Goal: Information Seeking & Learning: Learn about a topic

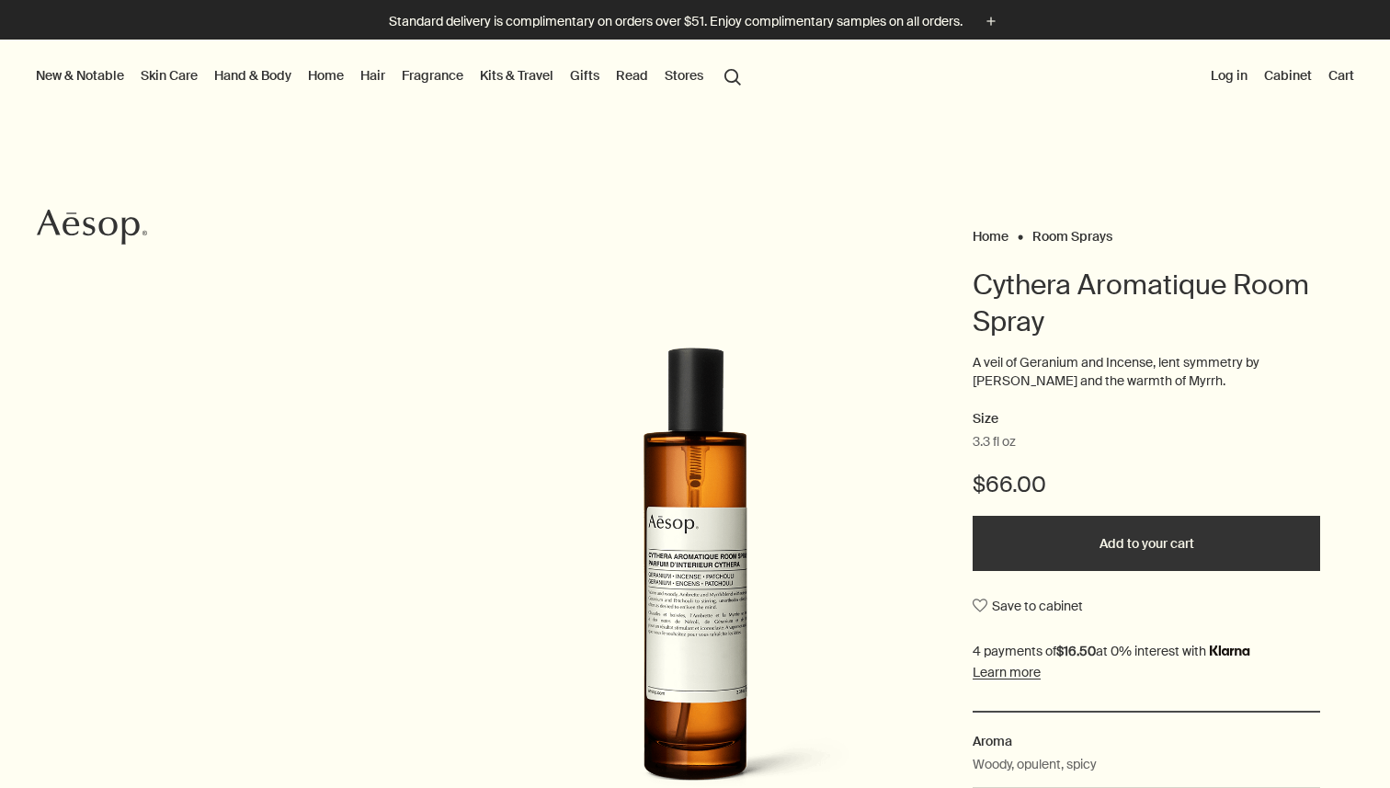
click at [738, 83] on button "search Search" at bounding box center [732, 75] width 33 height 35
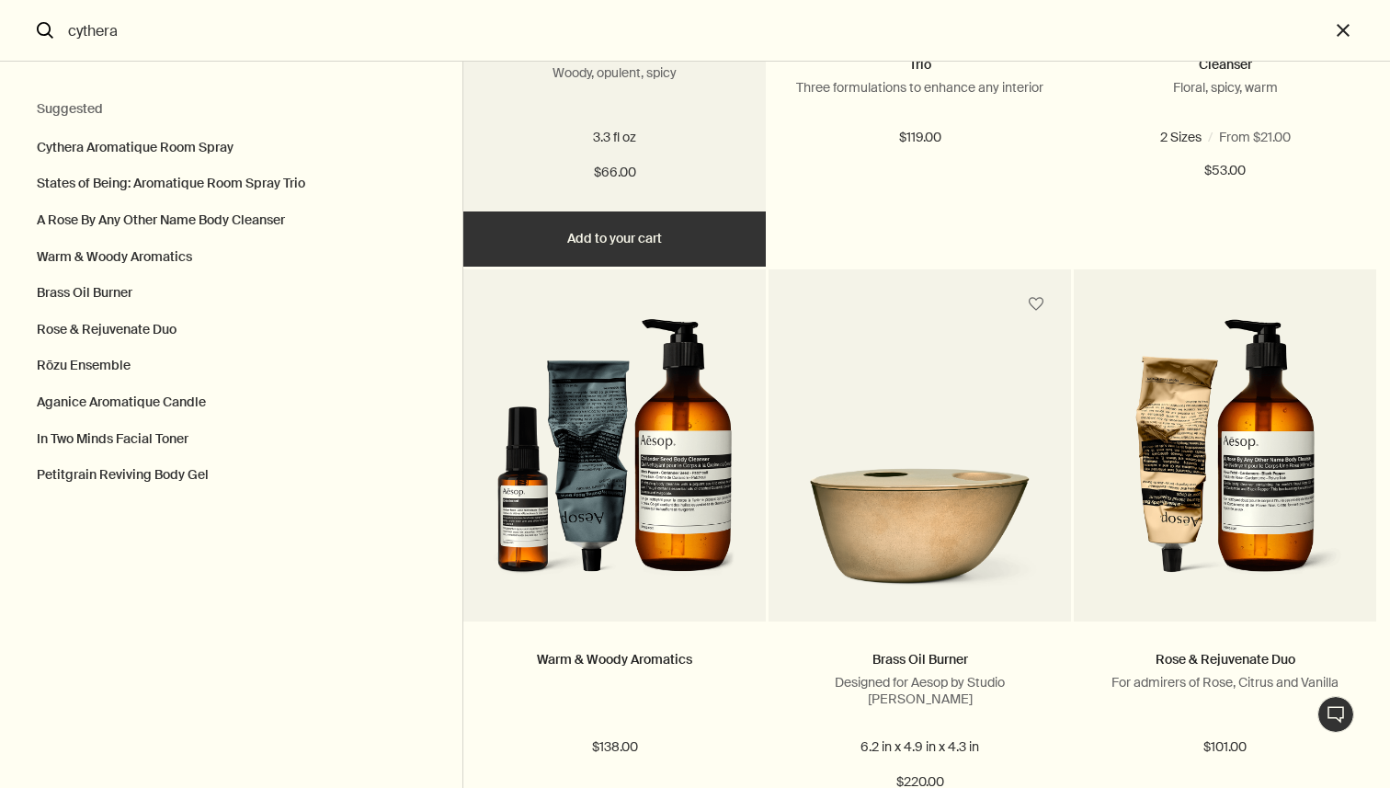
scroll to position [484, 0]
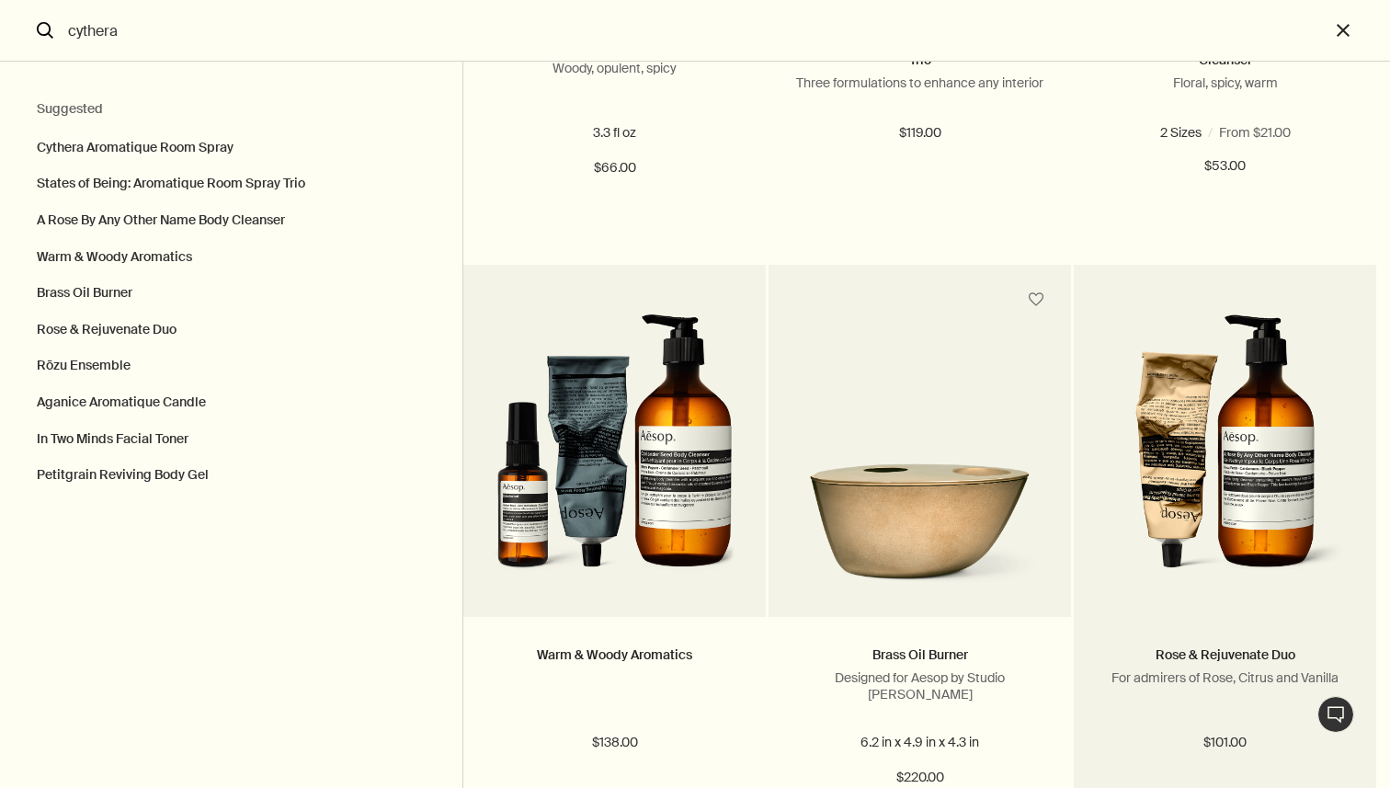
type input "cythera"
click at [1203, 461] on img "Search" at bounding box center [1225, 452] width 242 height 275
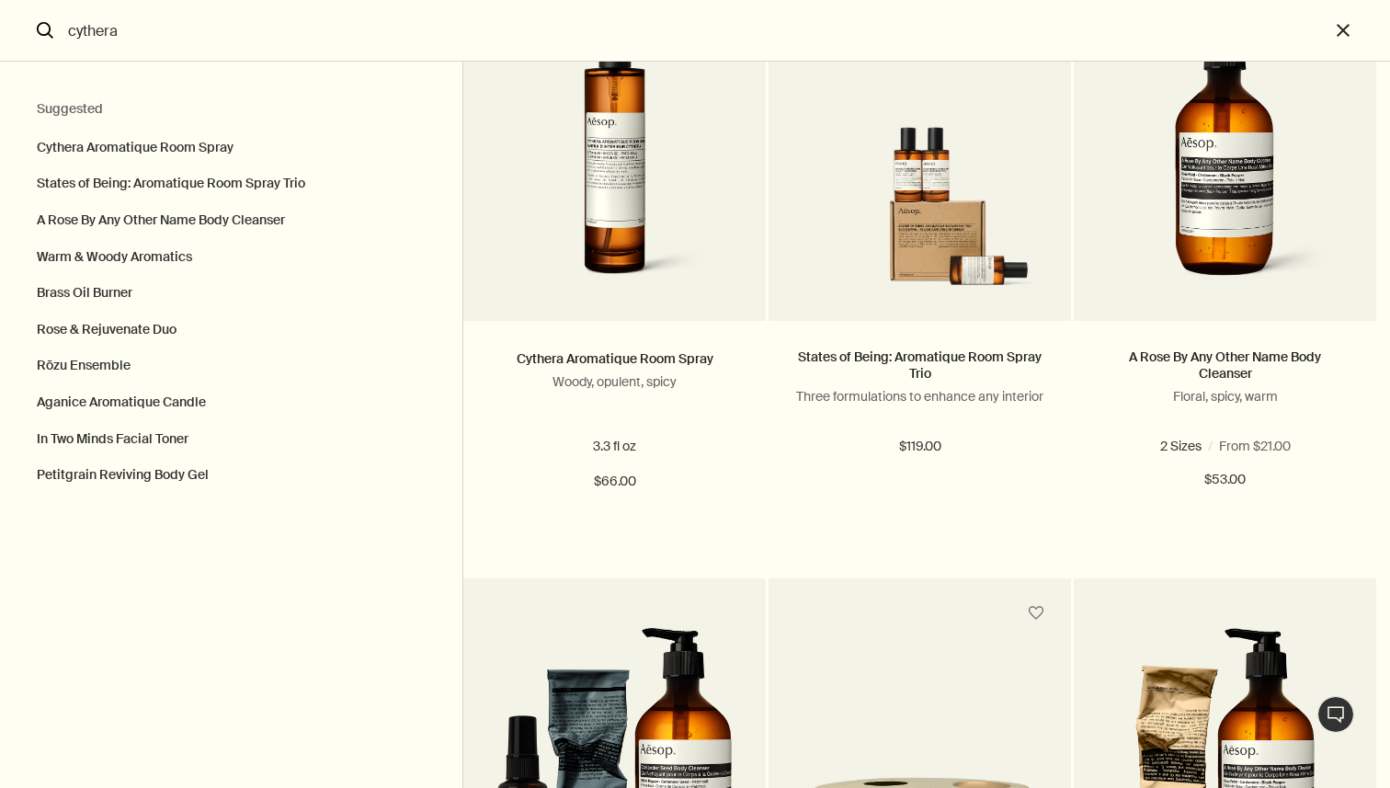
scroll to position [0, 0]
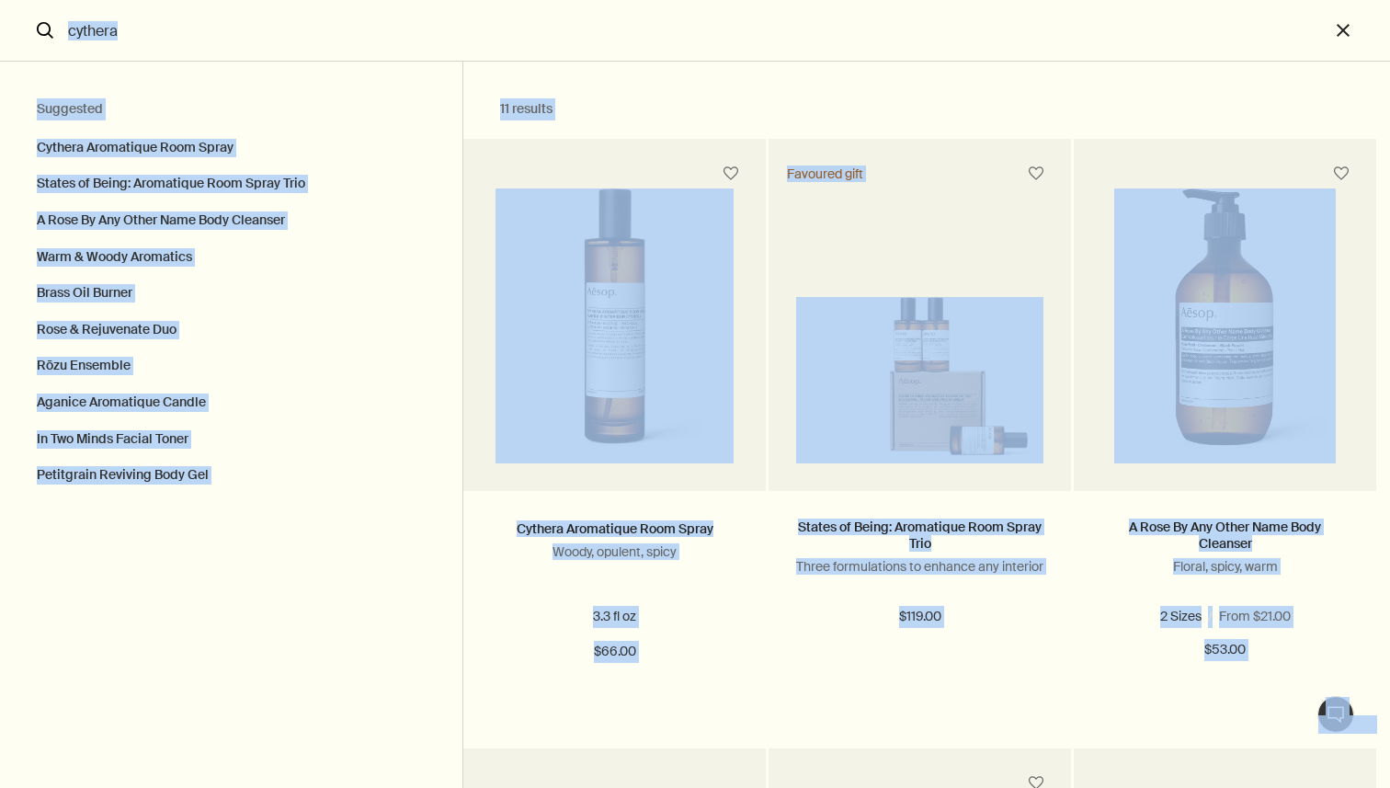
click at [829, 41] on input "cythera" at bounding box center [695, 30] width 1269 height 61
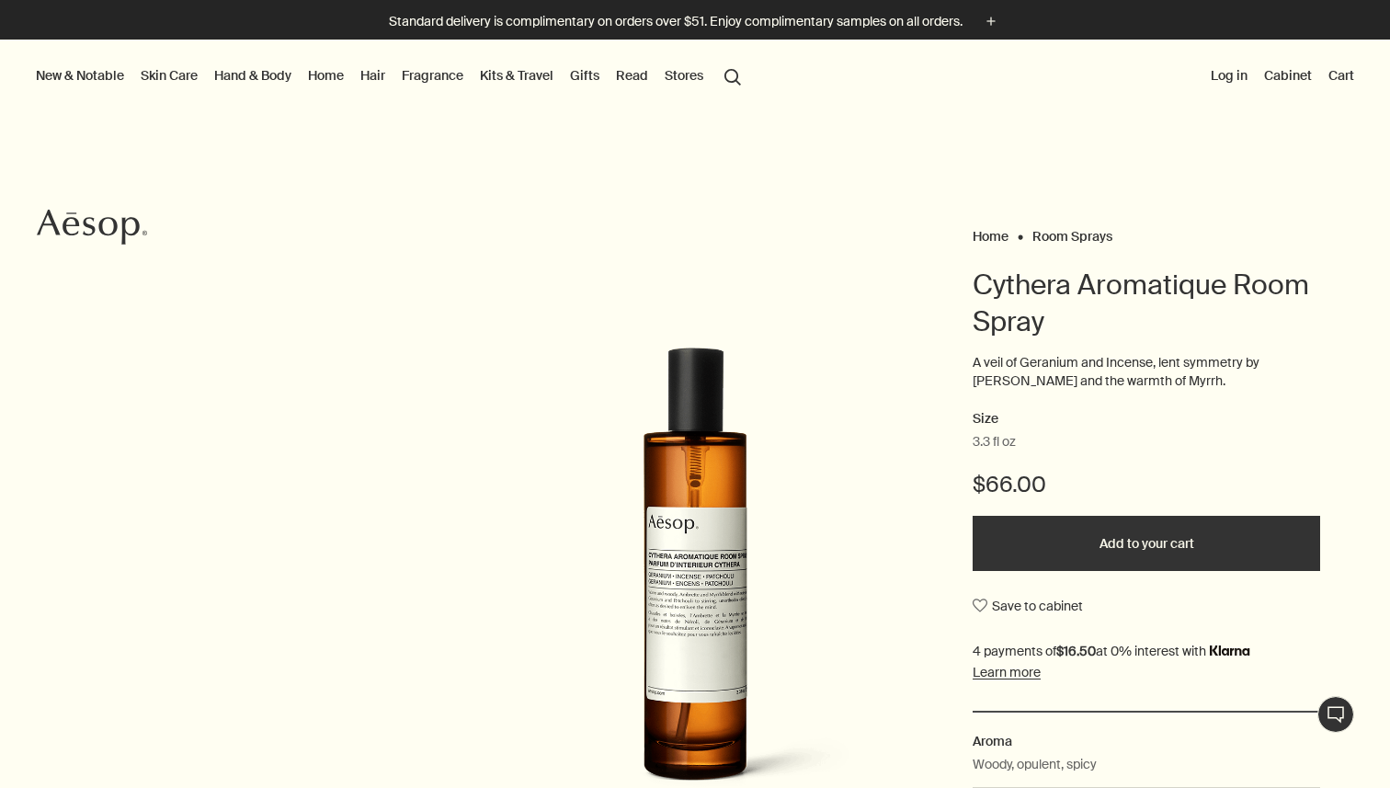
click at [739, 74] on button "search Search" at bounding box center [732, 75] width 33 height 35
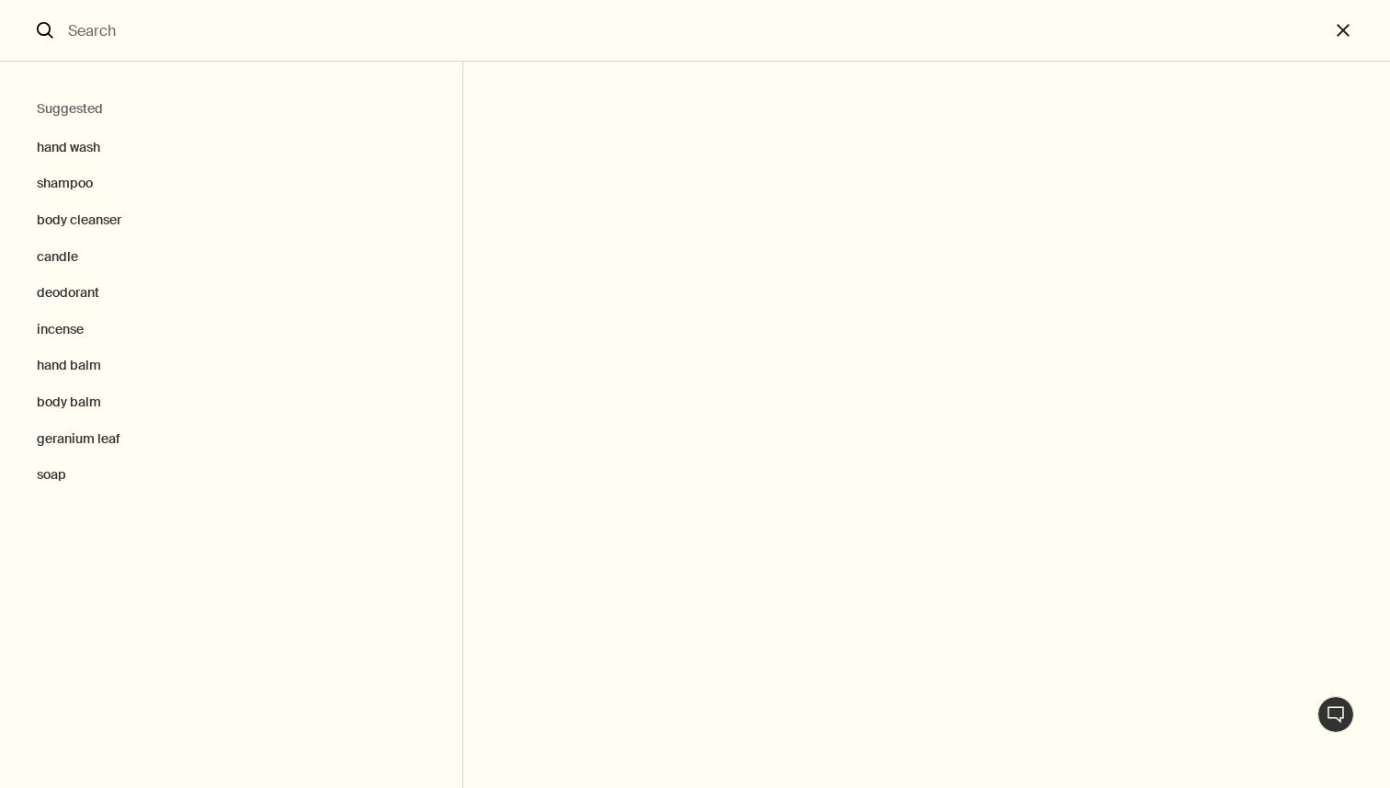
click at [689, 45] on input "Search" at bounding box center [695, 30] width 1269 height 61
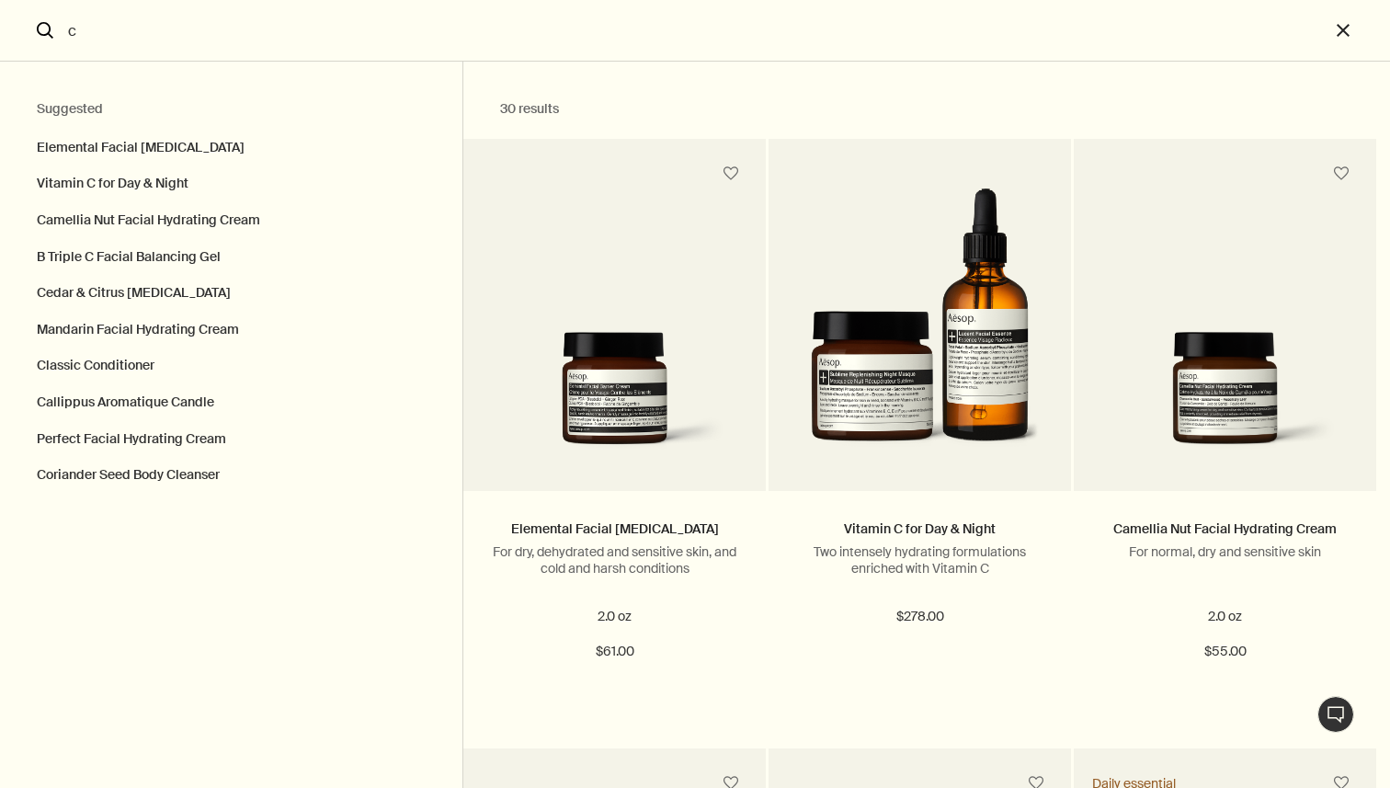
type input "cy"
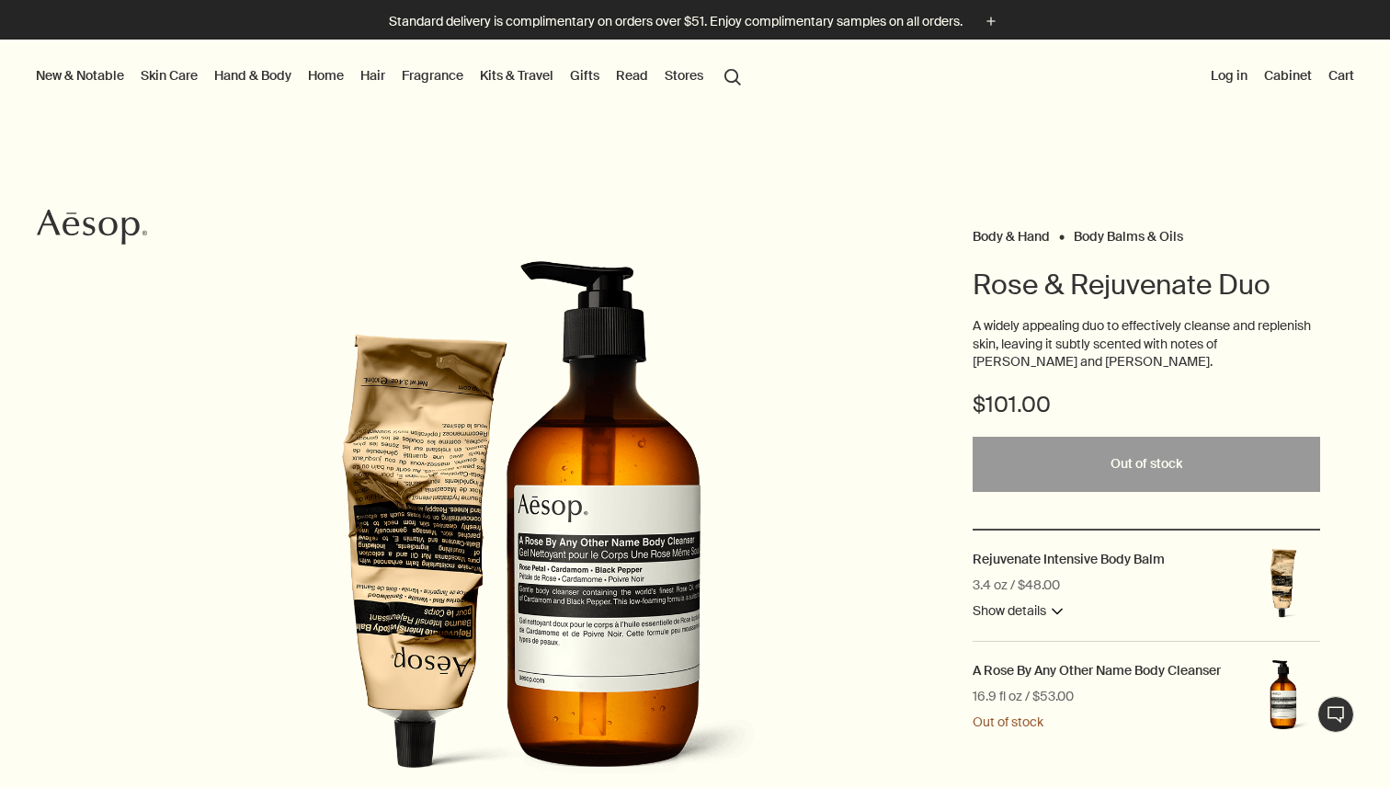
click at [242, 79] on link "Hand & Body" at bounding box center [253, 75] width 85 height 24
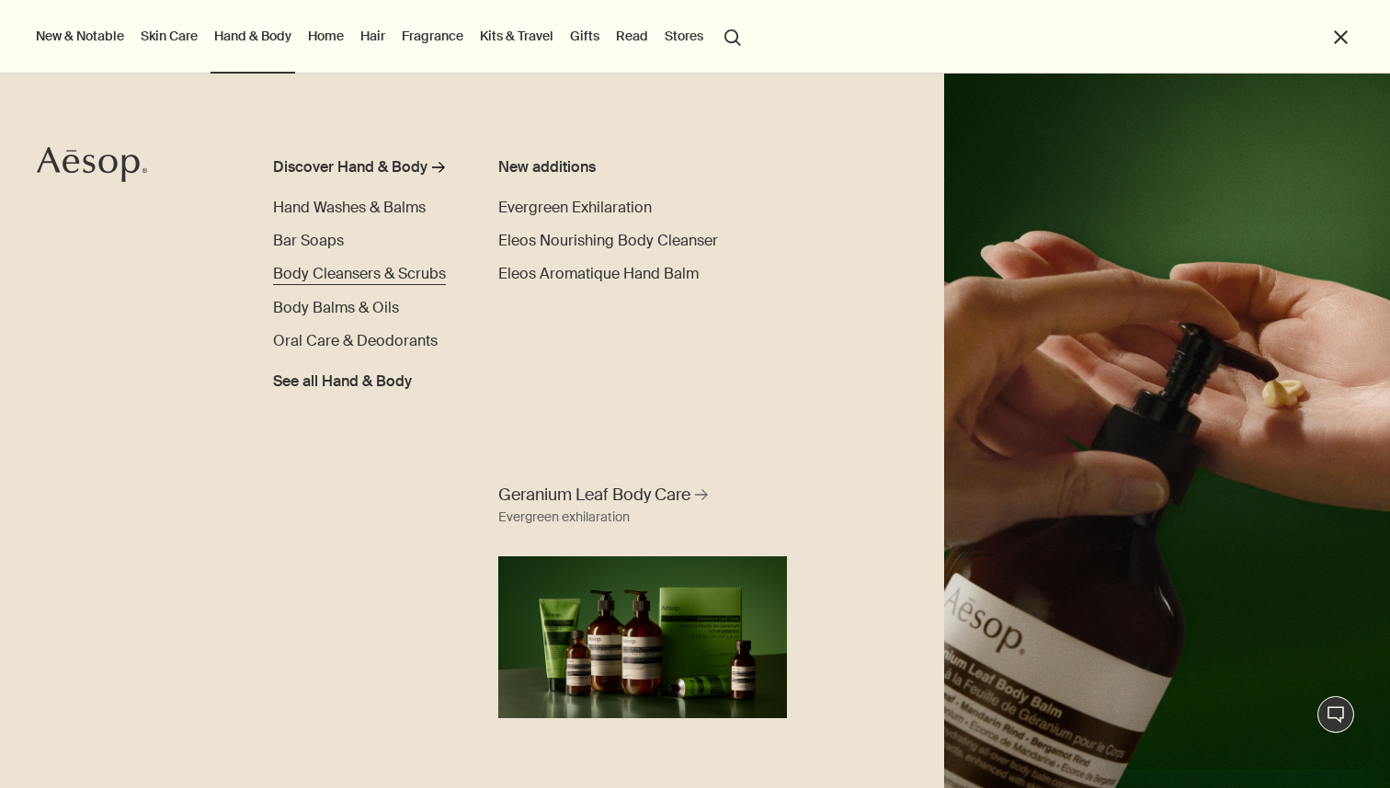
click at [405, 276] on span "Body Cleansers & Scrubs" at bounding box center [359, 273] width 173 height 19
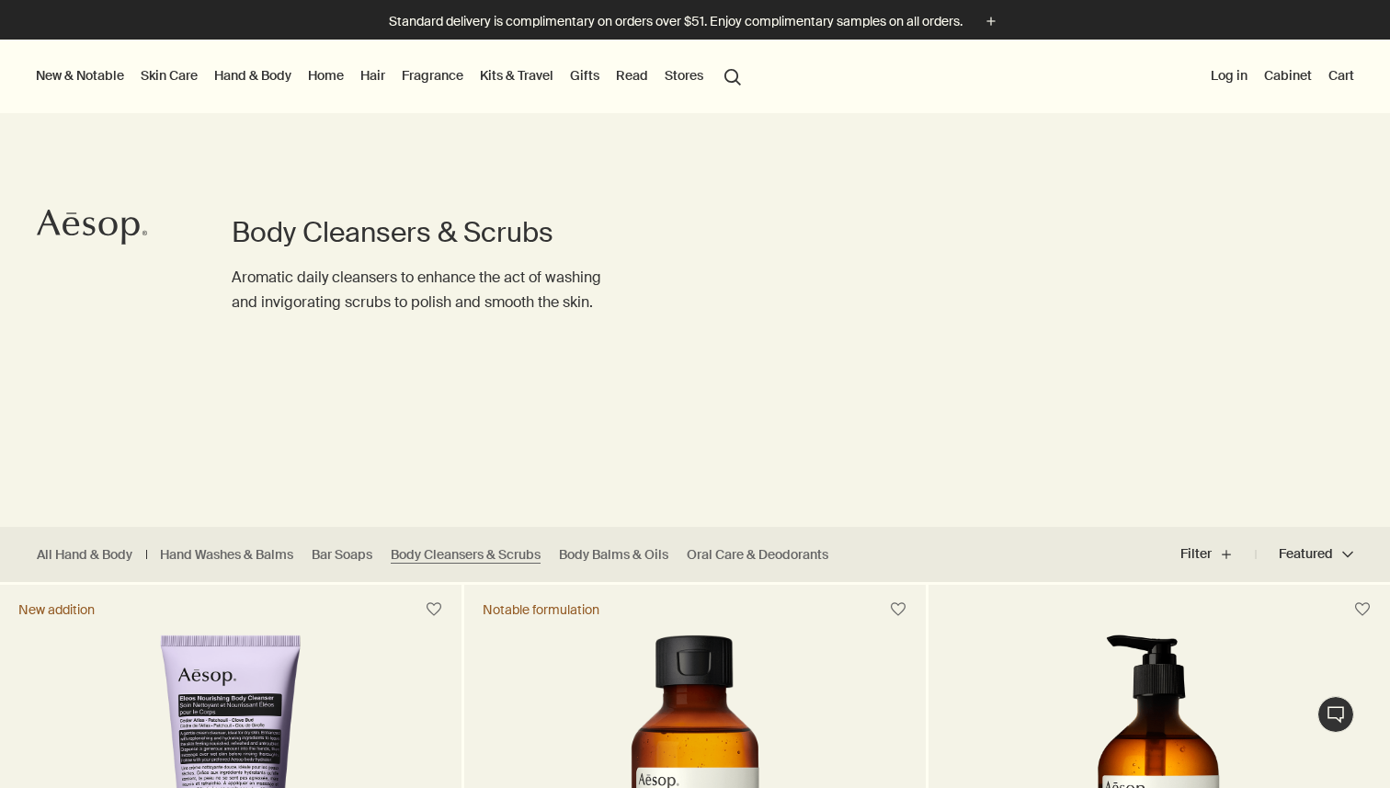
click at [257, 77] on link "Hand & Body" at bounding box center [253, 75] width 85 height 24
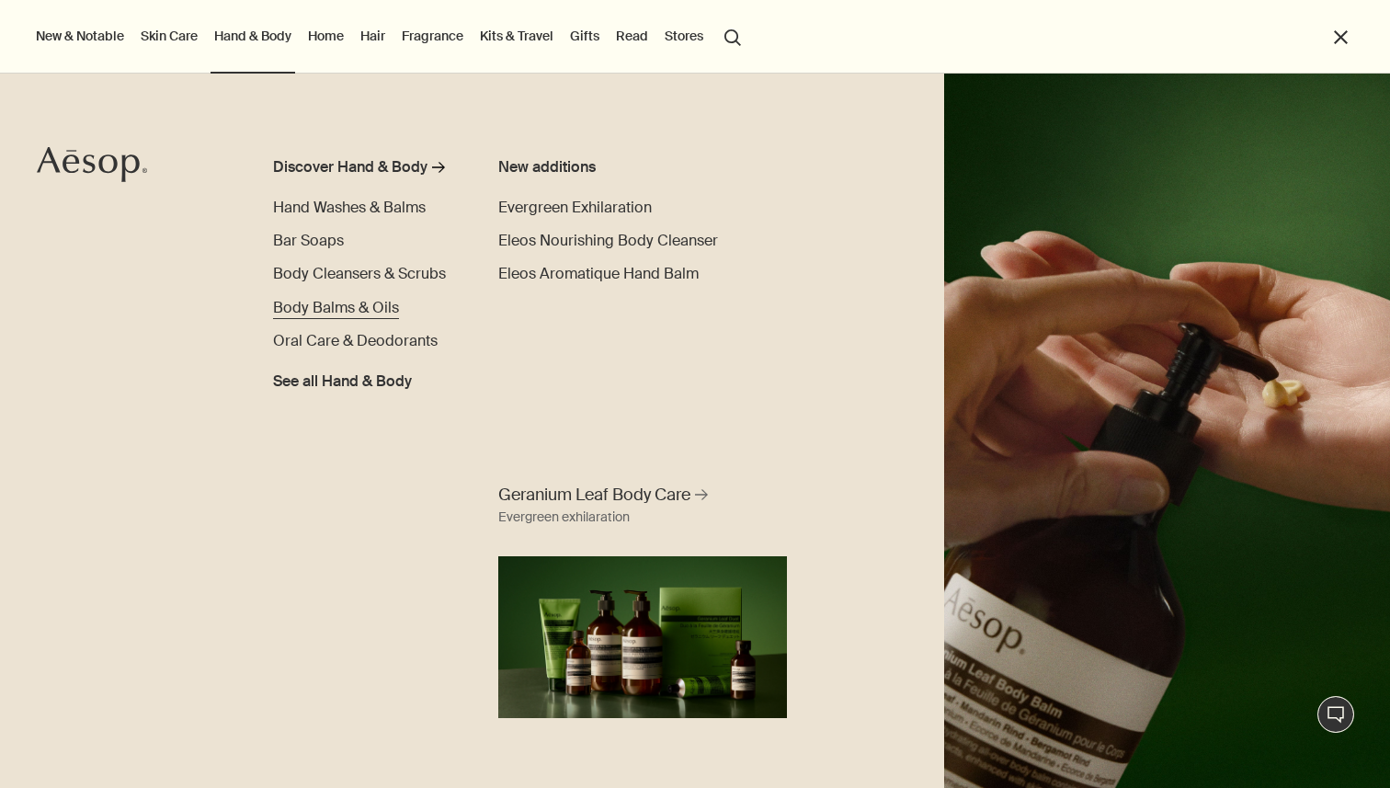
click at [339, 314] on span "Body Balms & Oils" at bounding box center [336, 307] width 126 height 19
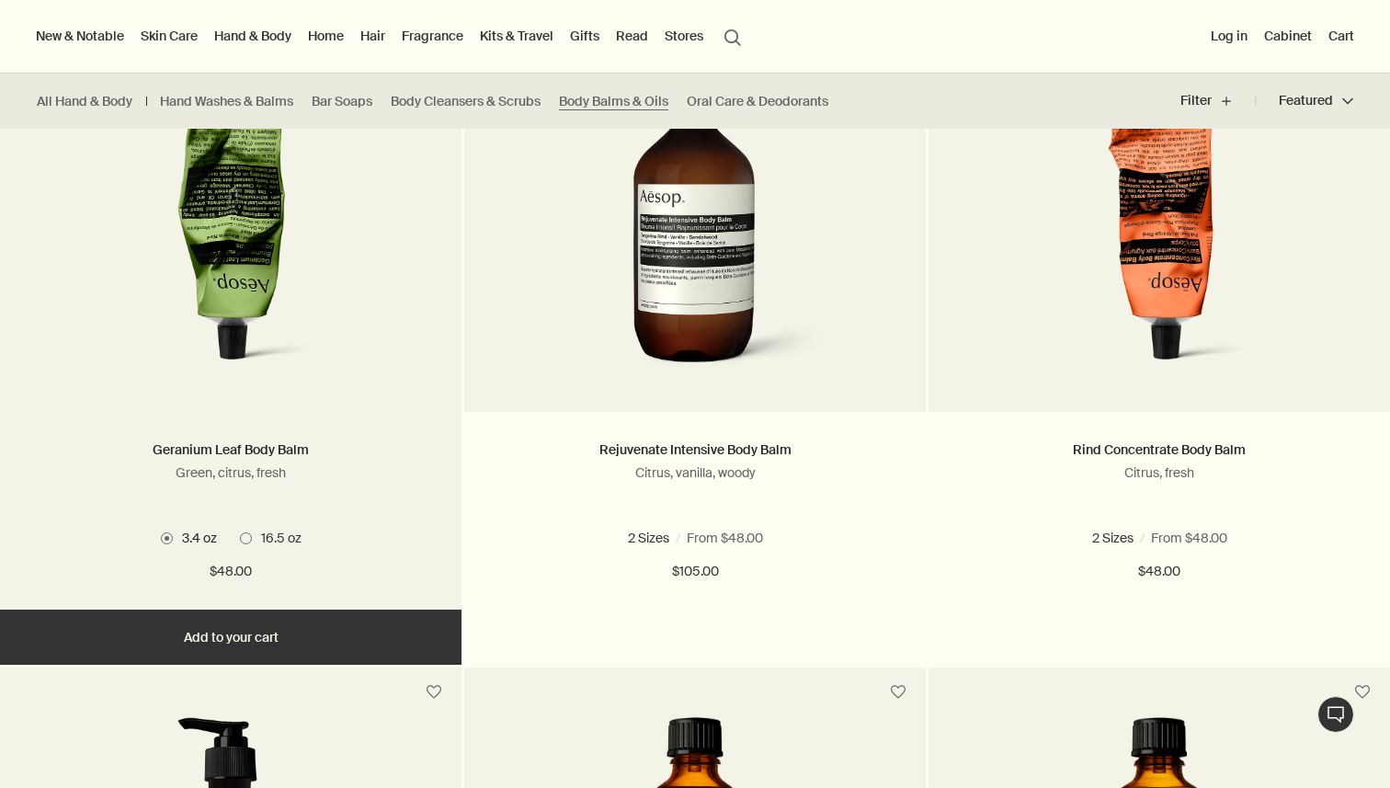
scroll to position [589, 0]
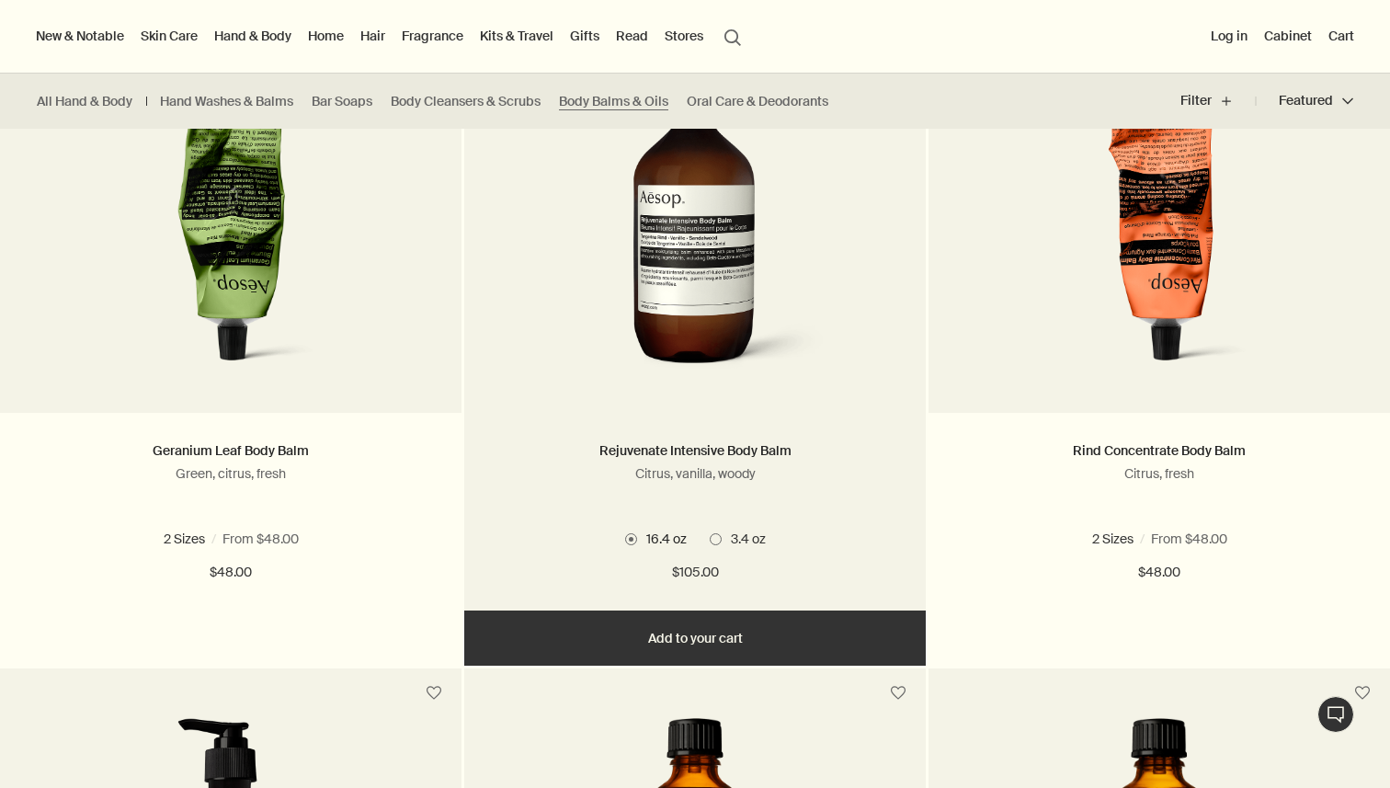
click at [587, 309] on img at bounding box center [695, 215] width 275 height 340
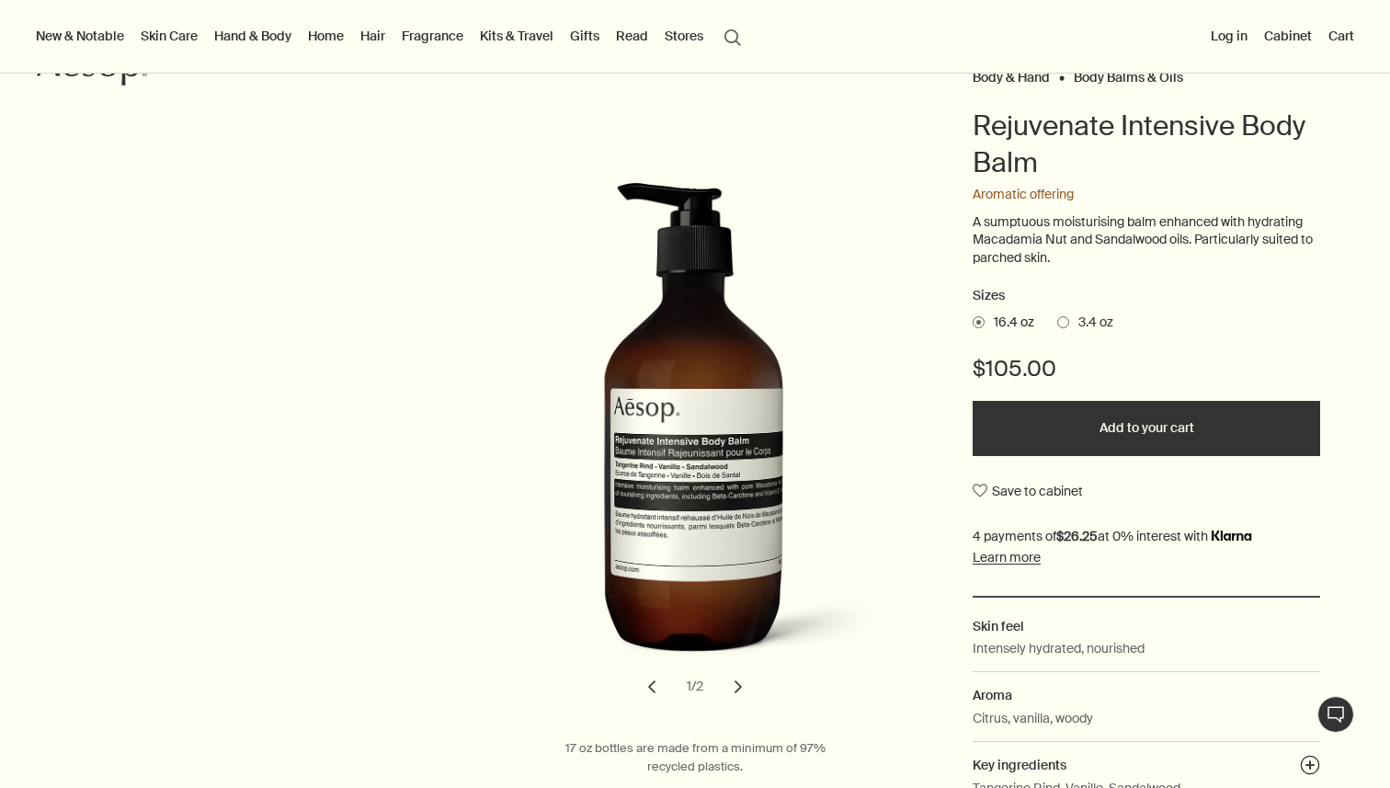
scroll to position [160, 0]
drag, startPoint x: 885, startPoint y: 509, endPoint x: 731, endPoint y: 509, distance: 153.6
click at [734, 509] on img "Rejuvenate Intensive Body Balm" at bounding box center [700, 431] width 405 height 501
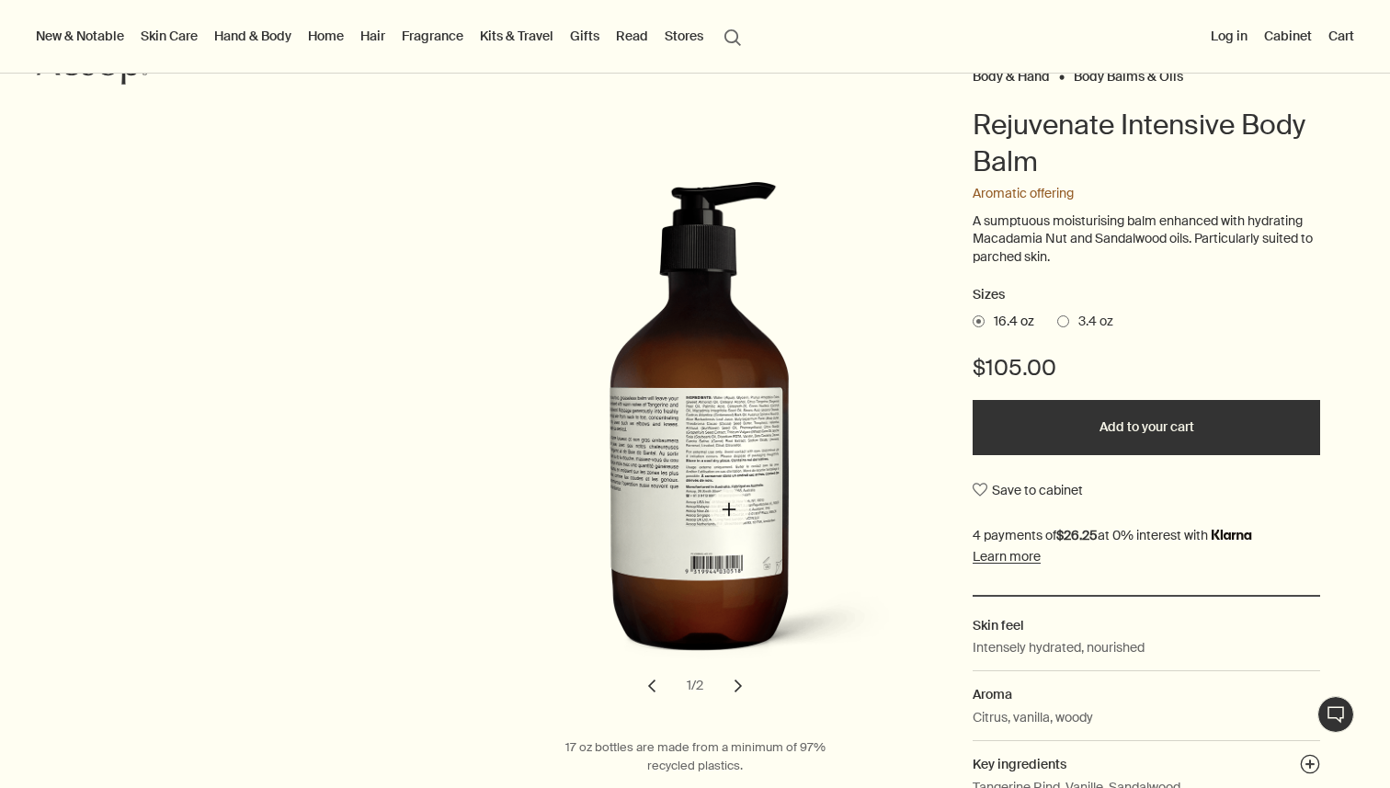
drag, startPoint x: 738, startPoint y: 509, endPoint x: 630, endPoint y: 523, distance: 108.5
click at [666, 516] on img "Rejuvenate Intensive Body Balm" at bounding box center [700, 431] width 405 height 501
click at [1075, 322] on span "3.4 oz" at bounding box center [1092, 322] width 44 height 18
click at [1058, 322] on input "3.4 oz" at bounding box center [1058, 319] width 0 height 12
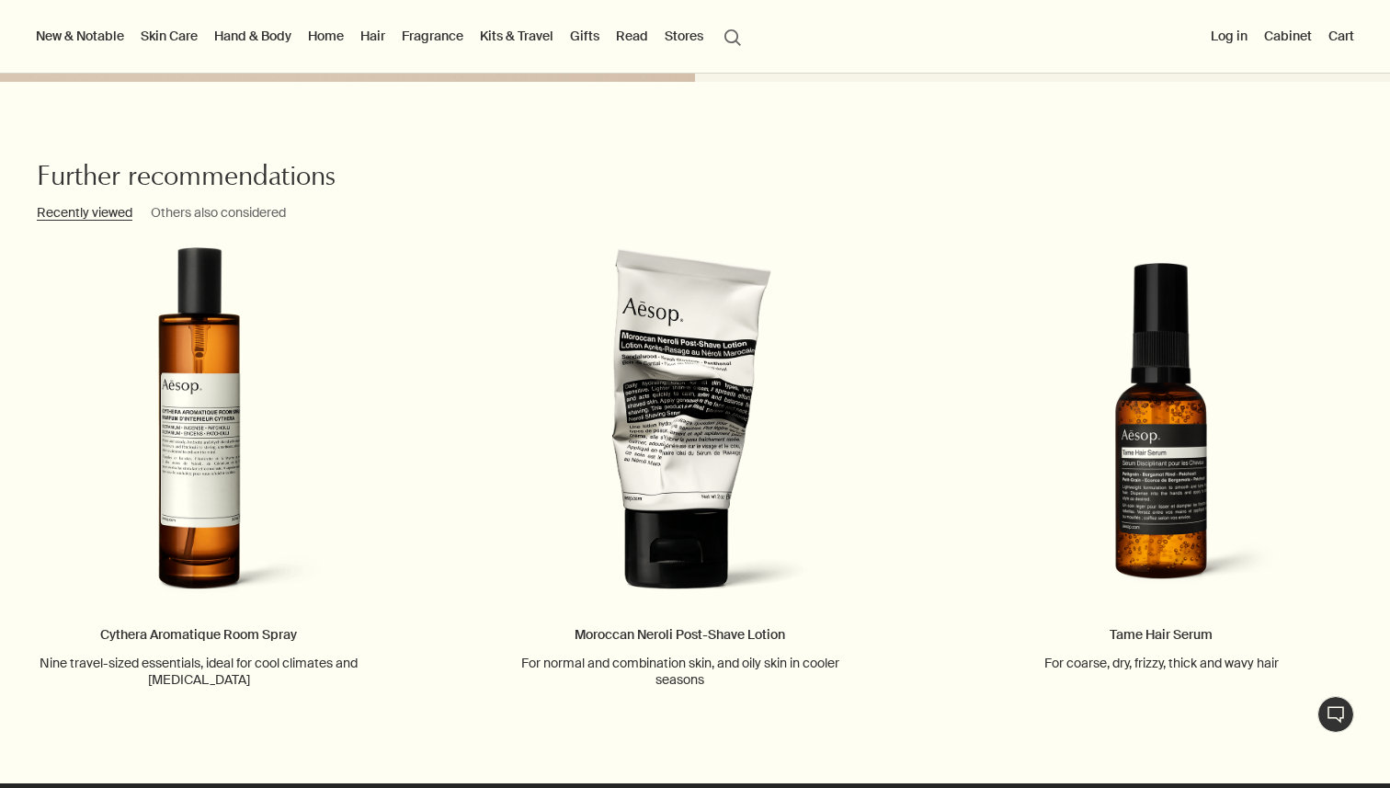
scroll to position [1996, 0]
